Goal: Information Seeking & Learning: Find specific fact

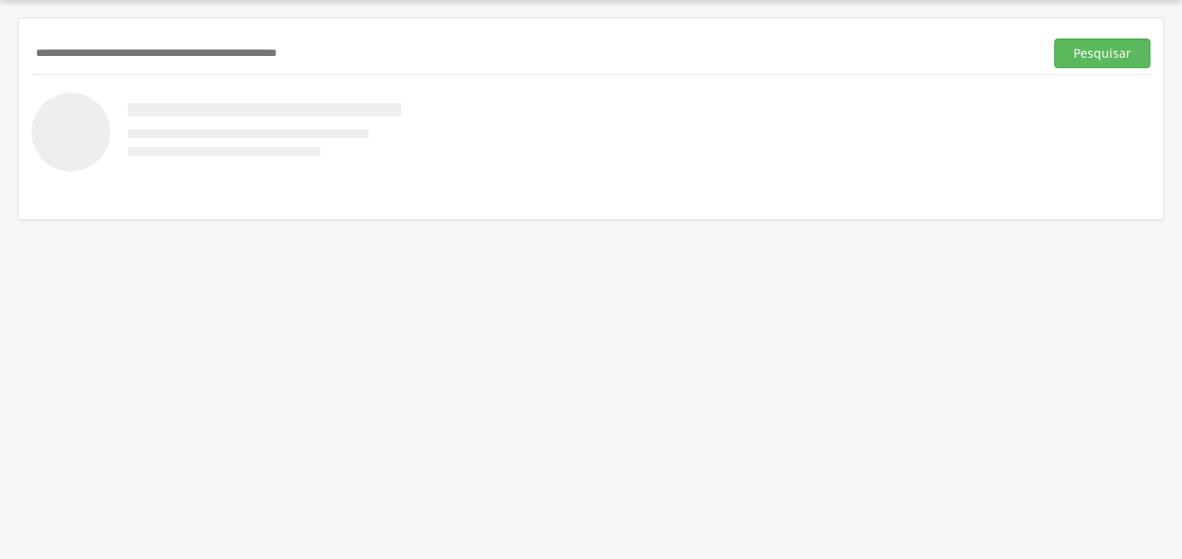
scroll to position [53, 0]
click at [165, 46] on input "text" at bounding box center [534, 54] width 1005 height 30
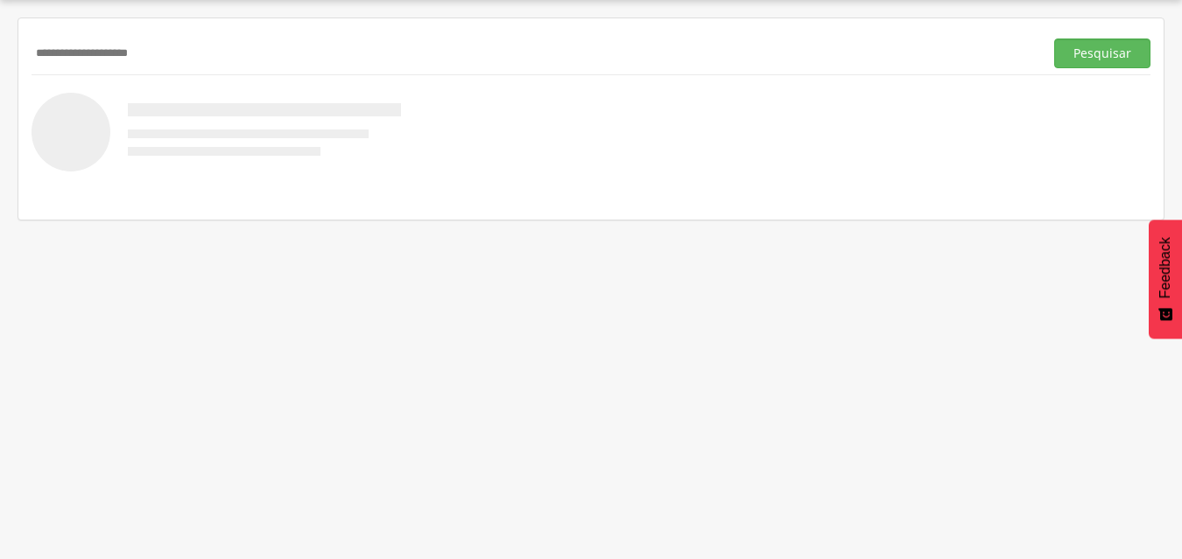
type input "**********"
click at [1054, 39] on button "Pesquisar" at bounding box center [1102, 54] width 96 height 30
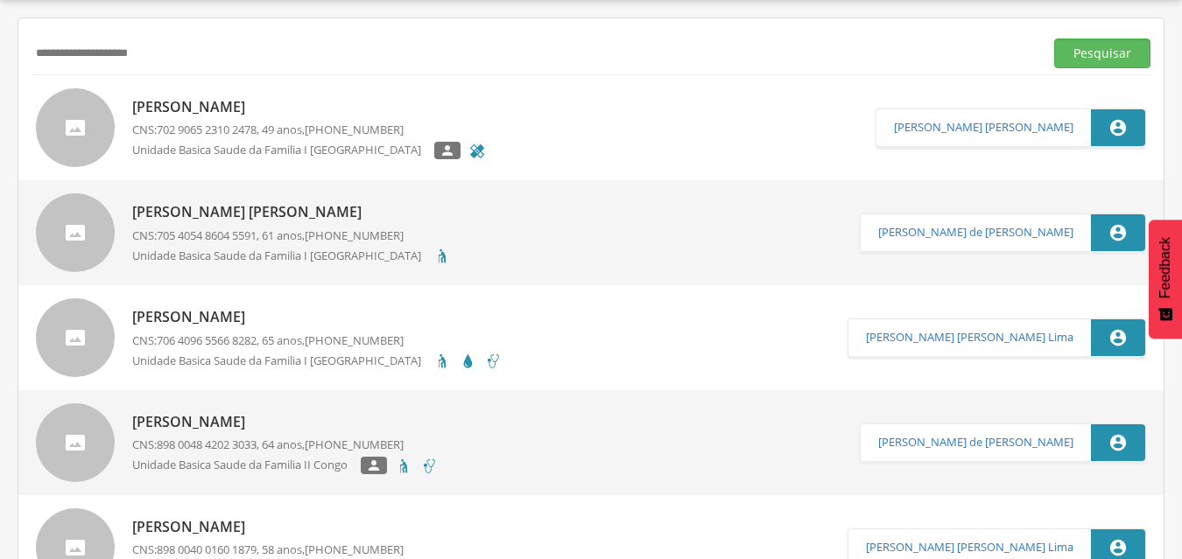
click at [275, 104] on p "[PERSON_NAME]" at bounding box center [309, 107] width 354 height 20
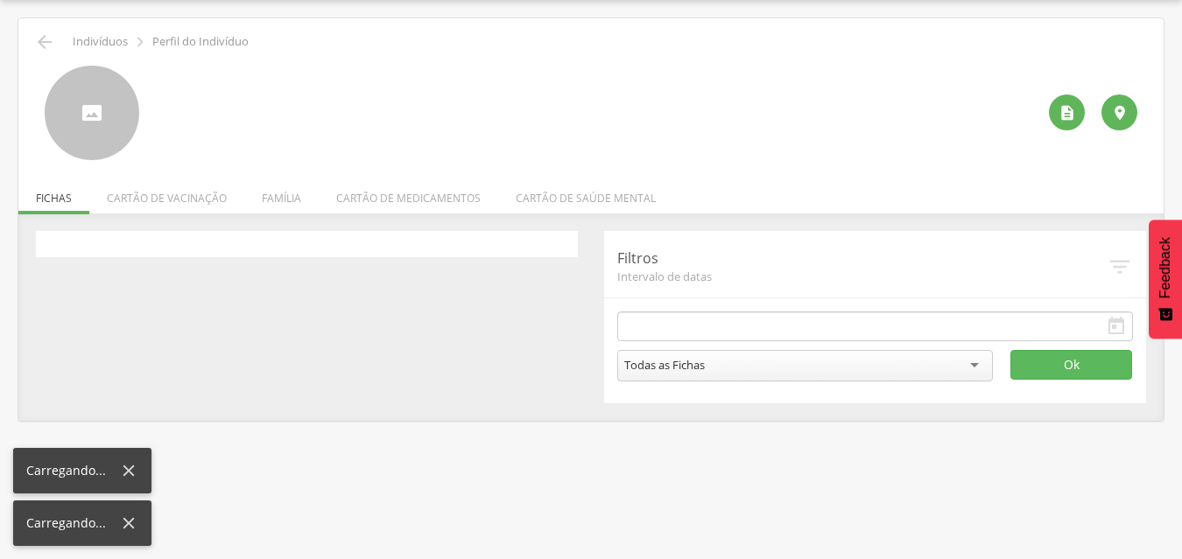
type input "**********"
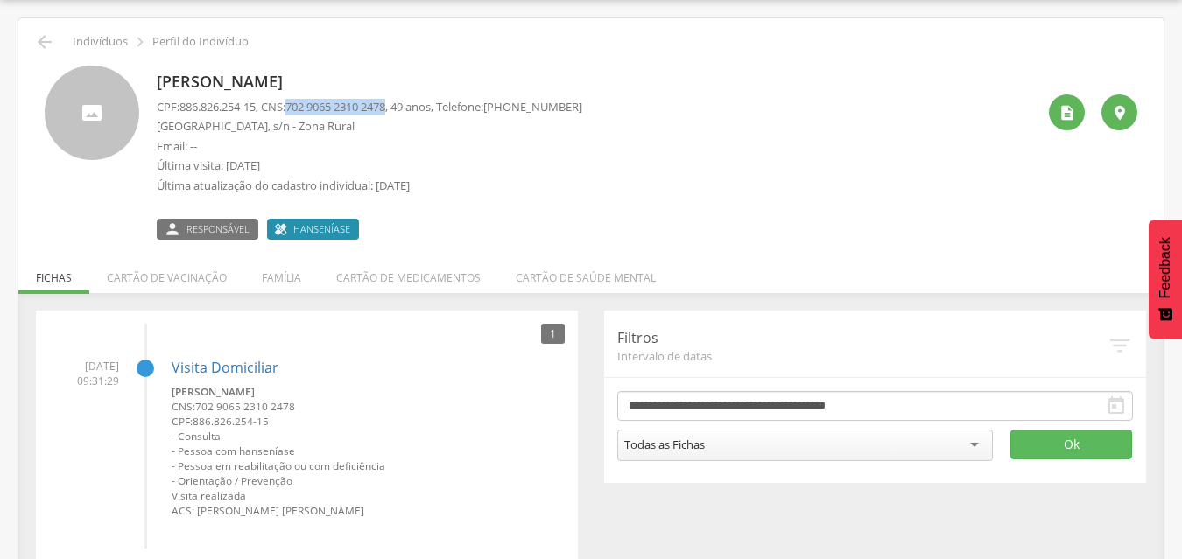
drag, startPoint x: 403, startPoint y: 110, endPoint x: 298, endPoint y: 109, distance: 105.0
click at [298, 109] on span "702 9065 2310 2478" at bounding box center [335, 107] width 100 height 16
copy span "702 9065 2310 2478"
click at [239, 115] on p "CPF: 886.826.254-15 , CNS: [PHONE_NUMBER] , 49 anos, Telefone: [PHONE_NUMBER]" at bounding box center [369, 107] width 425 height 17
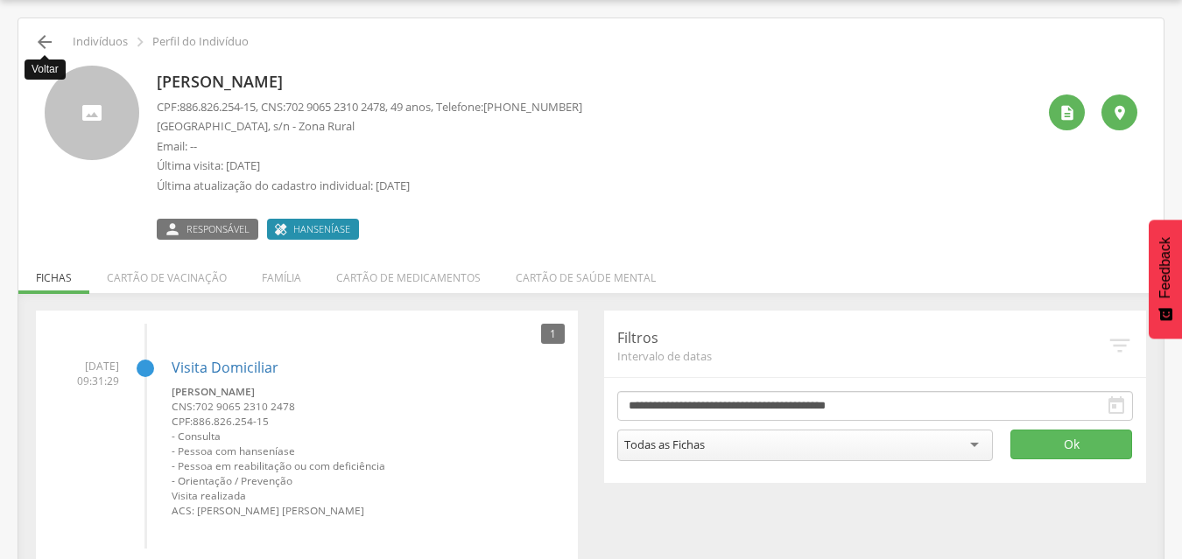
click at [39, 47] on icon "" at bounding box center [44, 42] width 21 height 21
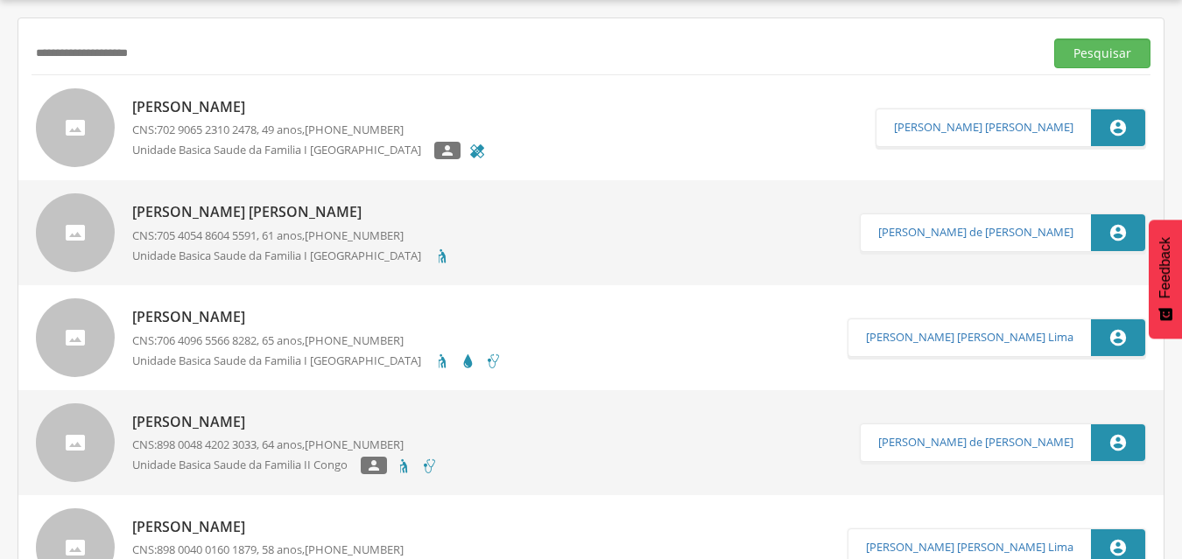
drag, startPoint x: 162, startPoint y: 52, endPoint x: 0, endPoint y: 53, distance: 161.9
click at [32, 53] on input "**********" at bounding box center [534, 54] width 1005 height 30
click at [1054, 39] on button "Pesquisar" at bounding box center [1102, 54] width 96 height 30
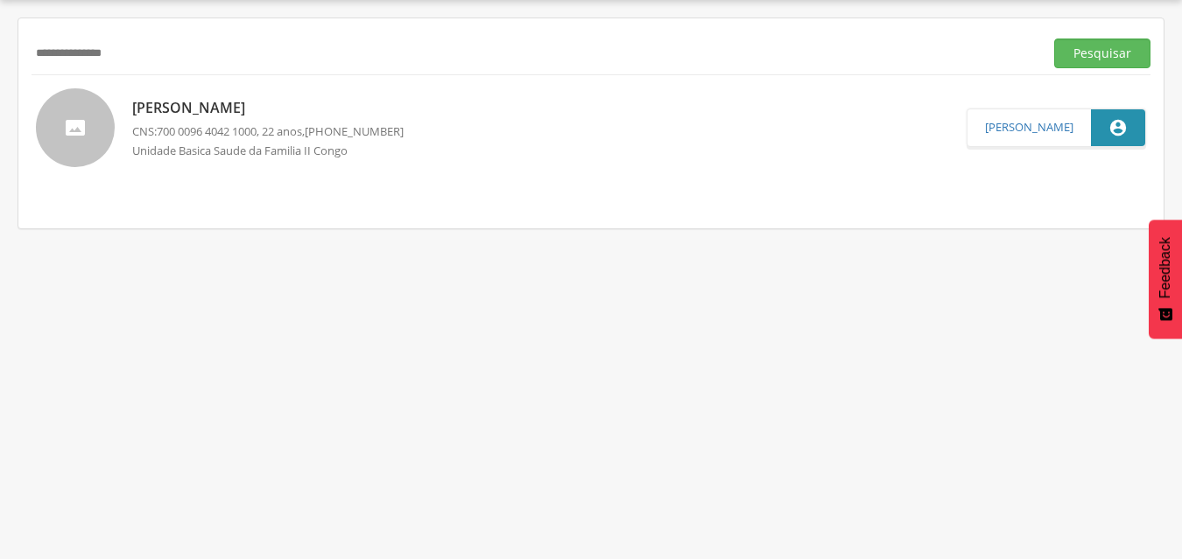
click at [292, 101] on p "[PERSON_NAME]" at bounding box center [267, 108] width 271 height 20
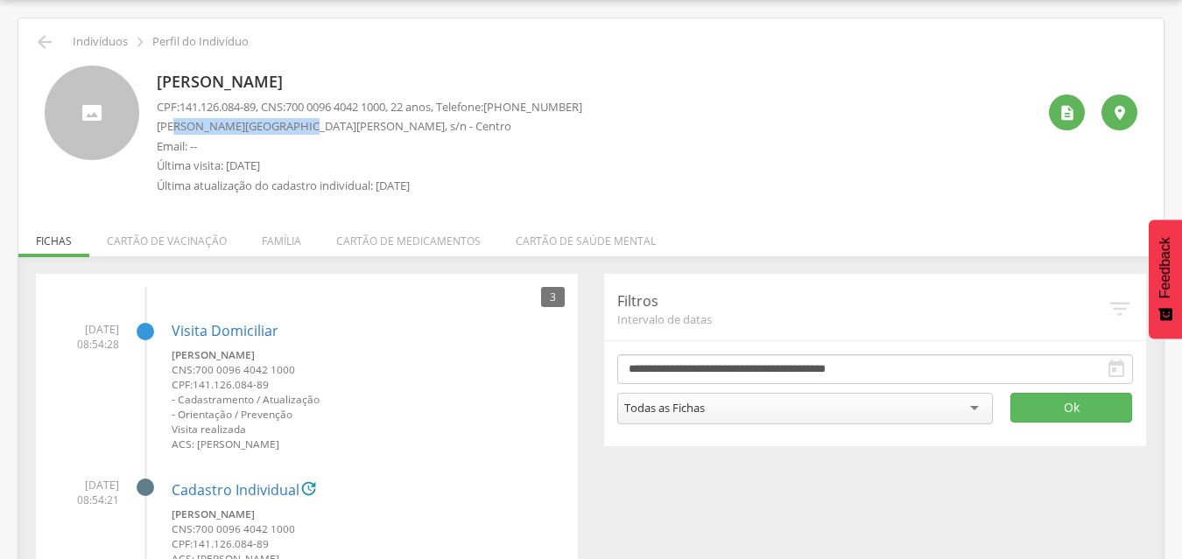
drag, startPoint x: 176, startPoint y: 129, endPoint x: 288, endPoint y: 121, distance: 112.3
click at [288, 121] on p "[PERSON_NAME][GEOGRAPHIC_DATA][PERSON_NAME], s/n - Centro" at bounding box center [369, 126] width 425 height 17
copy p "[PERSON_NAME]"
click at [39, 36] on icon "" at bounding box center [44, 42] width 21 height 21
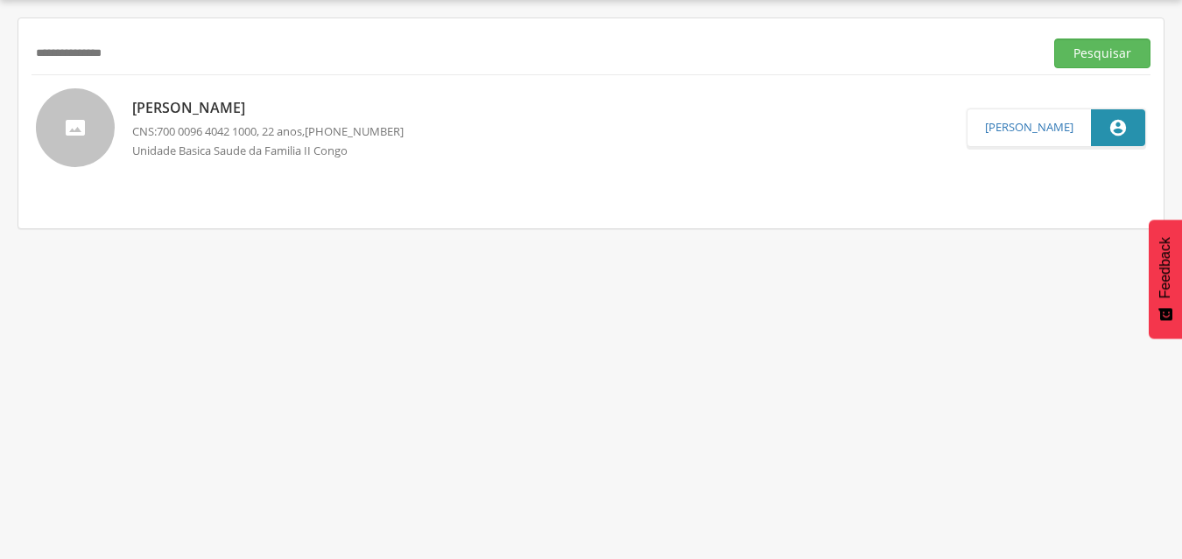
drag, startPoint x: 155, startPoint y: 59, endPoint x: 0, endPoint y: 59, distance: 154.9
click at [32, 59] on input "**********" at bounding box center [534, 54] width 1005 height 30
paste input "**********"
type input "**********"
click at [1054, 39] on button "Pesquisar" at bounding box center [1102, 54] width 96 height 30
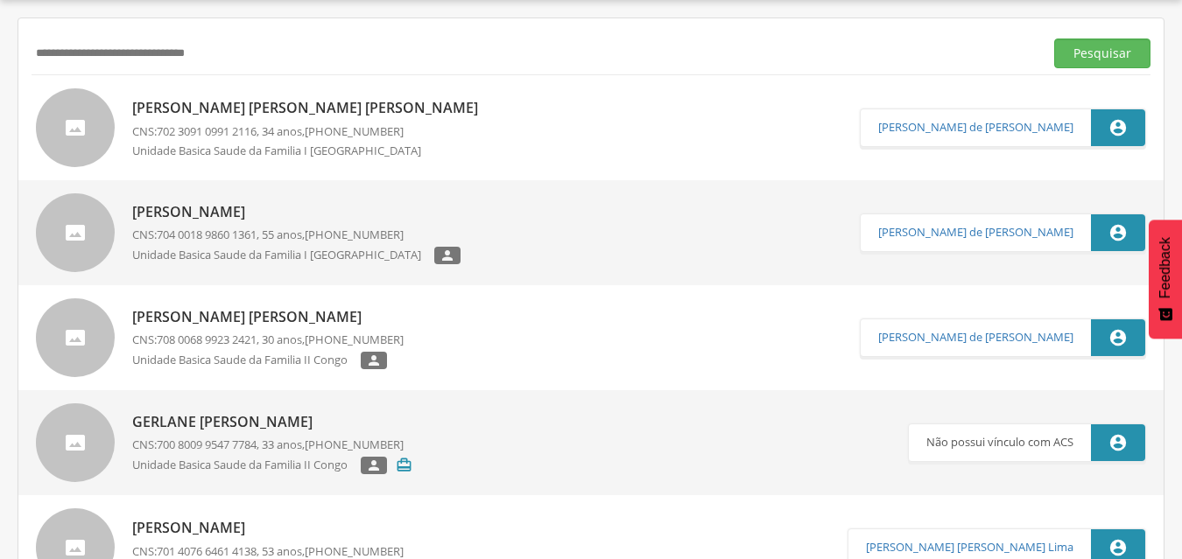
click at [282, 104] on p "[PERSON_NAME] [PERSON_NAME] [PERSON_NAME]" at bounding box center [309, 108] width 354 height 20
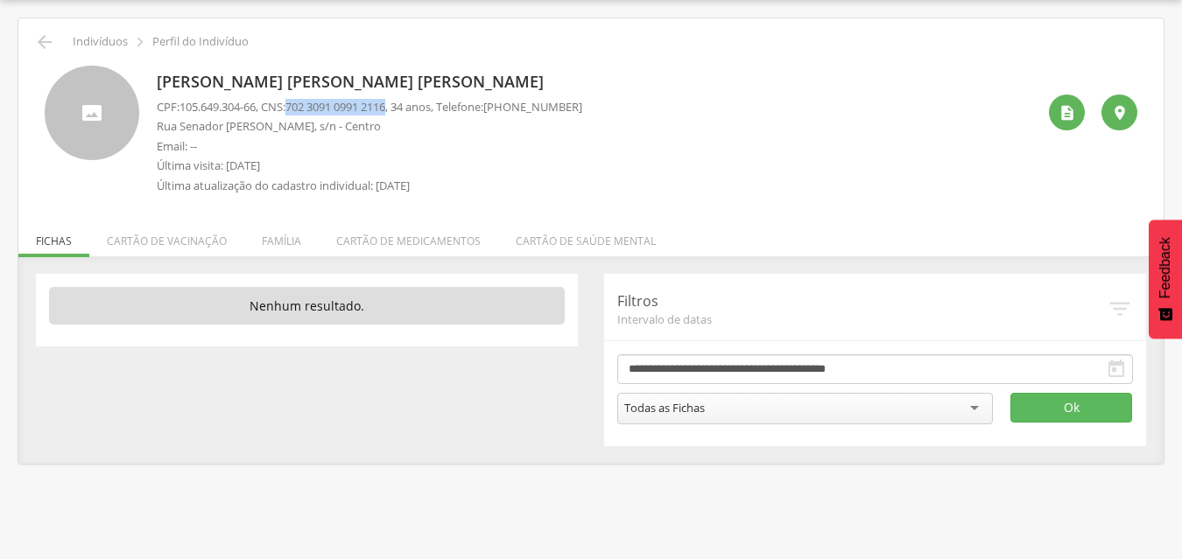
drag, startPoint x: 403, startPoint y: 109, endPoint x: 300, endPoint y: 110, distance: 103.3
click at [300, 110] on span "702 3091 0991 2116" at bounding box center [335, 107] width 100 height 16
copy span "702 3091 0991 2116"
click at [372, 127] on p "Rua Senador [PERSON_NAME], s/n - Centro" at bounding box center [369, 126] width 425 height 17
click at [284, 107] on p "CPF: 105.649.304-66 , CNS: [PHONE_NUMBER] , 34 anos, Telefone: [PHONE_NUMBER]" at bounding box center [369, 107] width 425 height 17
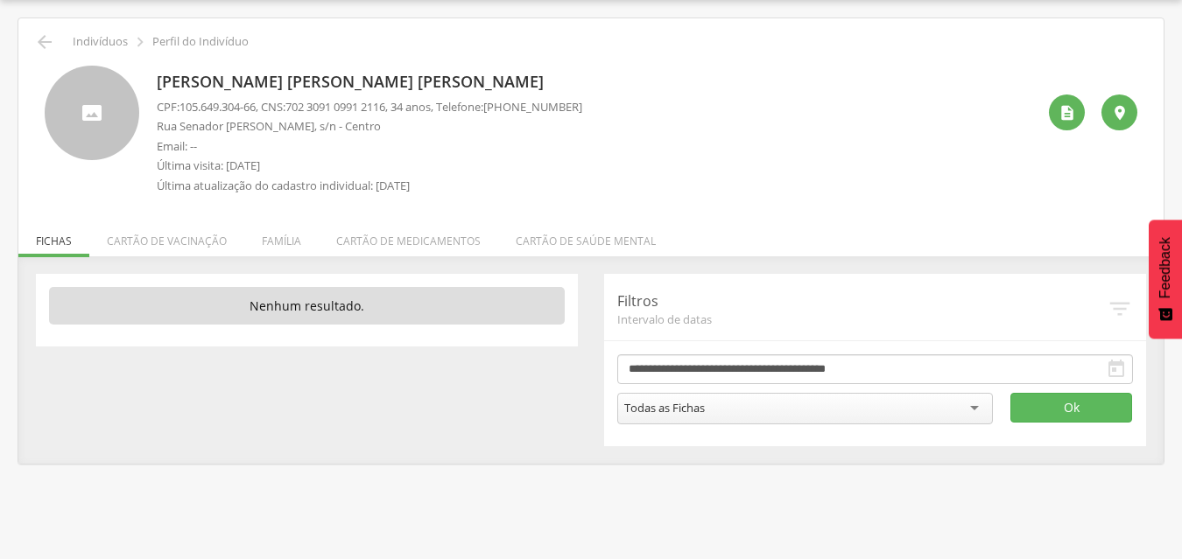
click at [192, 124] on p "Rua Senador [PERSON_NAME], s/n - Centro" at bounding box center [369, 126] width 425 height 17
drag, startPoint x: 151, startPoint y: 81, endPoint x: 319, endPoint y: 81, distance: 168.0
click at [319, 81] on div "[PERSON_NAME] [PERSON_NAME] [PERSON_NAME] CPF: 105.649.304-66 , CNS: [PHONE_NUM…" at bounding box center [591, 134] width 1092 height 137
click at [303, 125] on p "Rua Senador [PERSON_NAME], s/n - Centro" at bounding box center [369, 126] width 425 height 17
drag, startPoint x: 179, startPoint y: 125, endPoint x: 291, endPoint y: 123, distance: 112.1
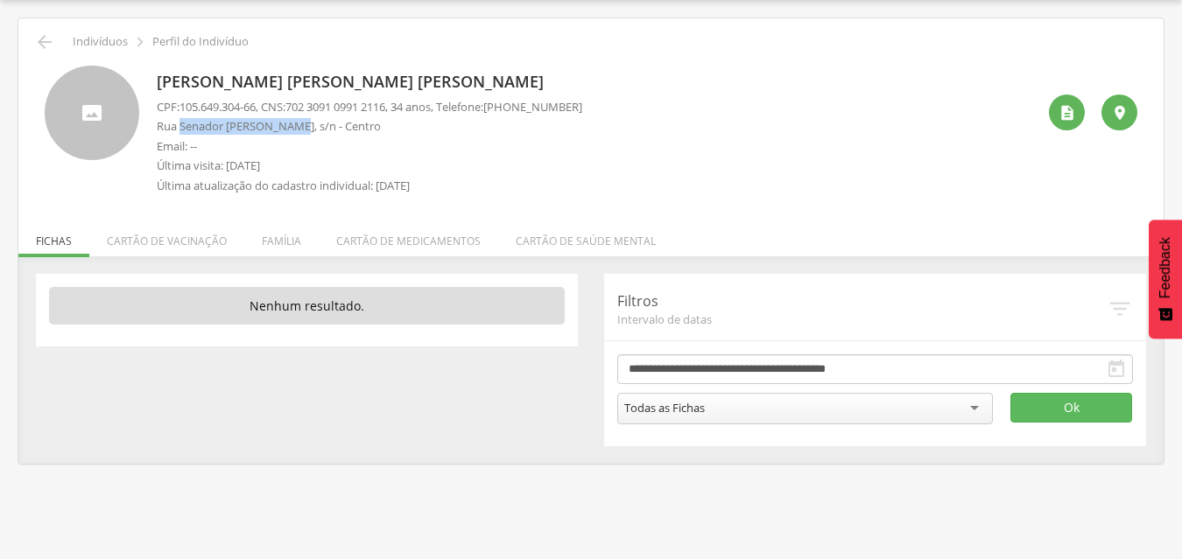
click at [291, 123] on p "Rua Senador [PERSON_NAME], s/n - Centro" at bounding box center [369, 126] width 425 height 17
copy p "Senador [PERSON_NAME]"
